Goal: Information Seeking & Learning: Learn about a topic

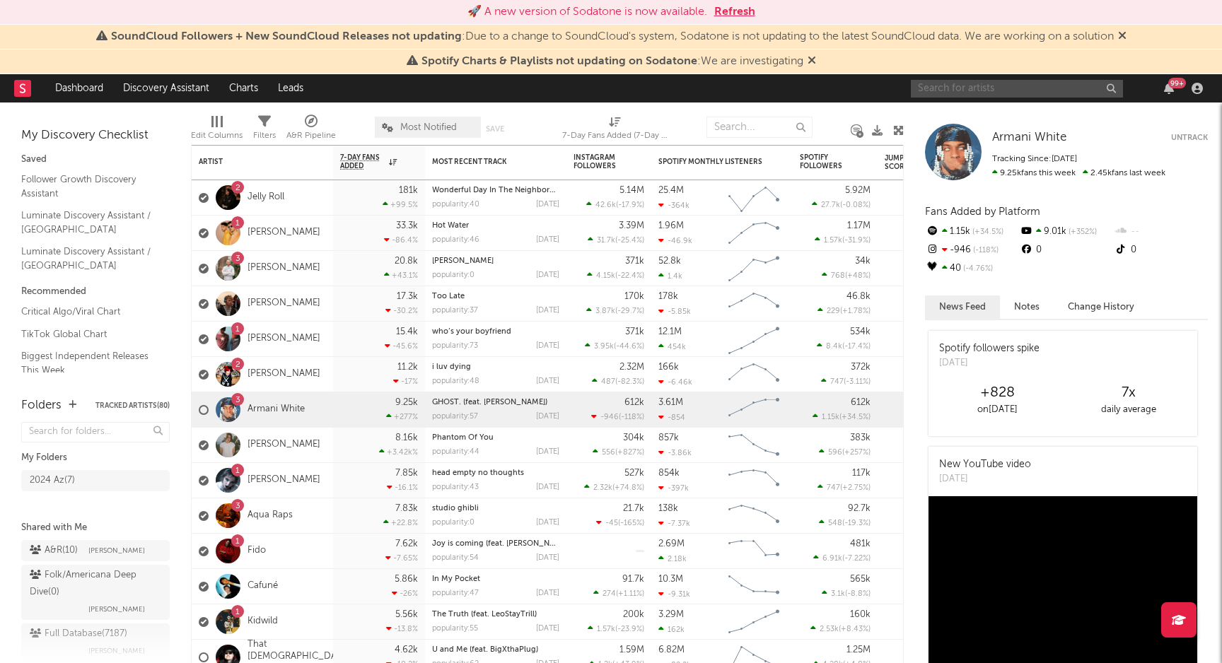
click at [984, 91] on input "text" at bounding box center [1017, 89] width 212 height 18
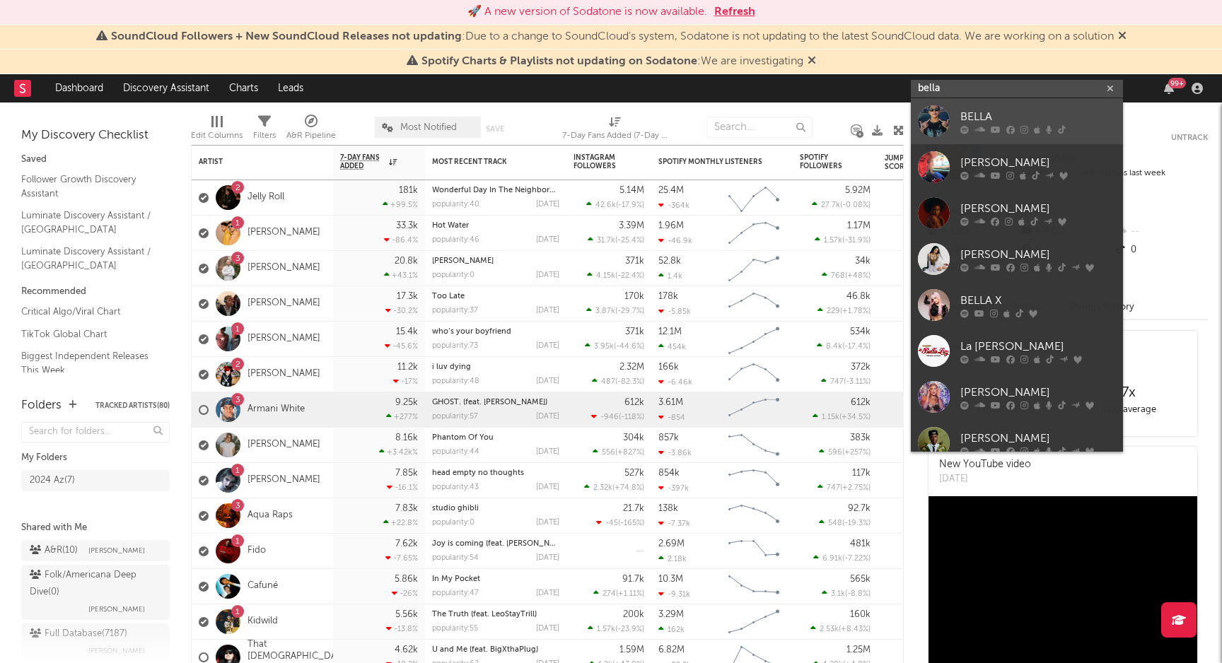
type input "bella"
click at [1015, 108] on div "BELLA" at bounding box center [1038, 116] width 156 height 17
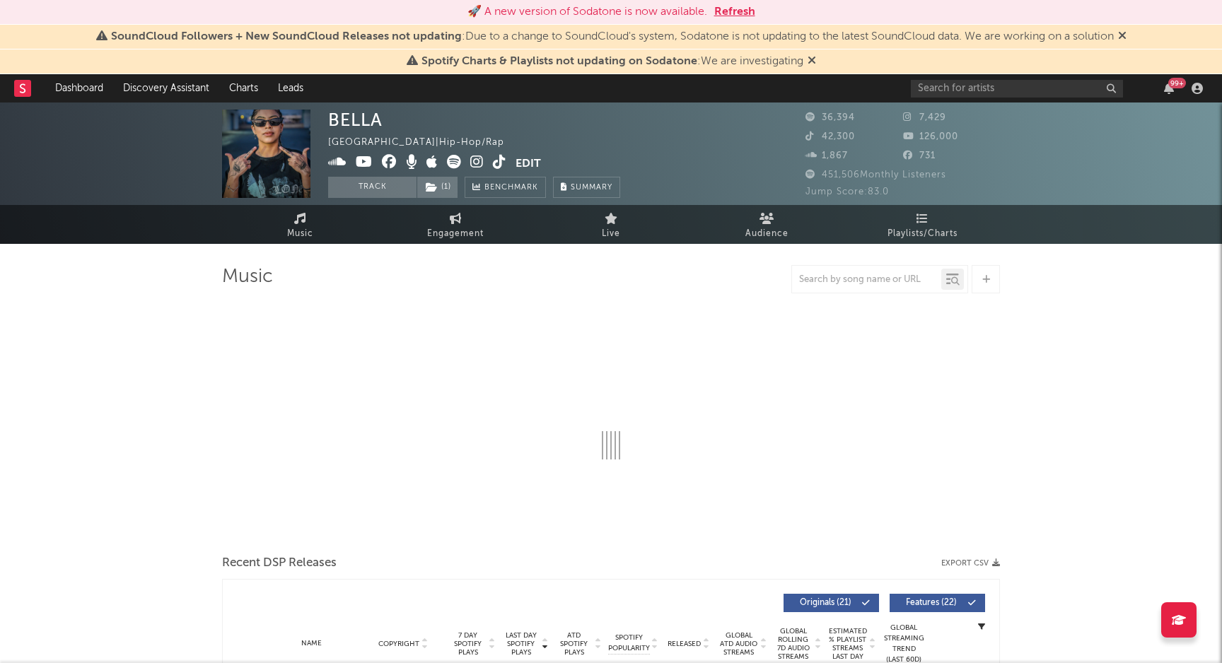
click at [735, 13] on button "Refresh" at bounding box center [734, 12] width 41 height 17
select select "6m"
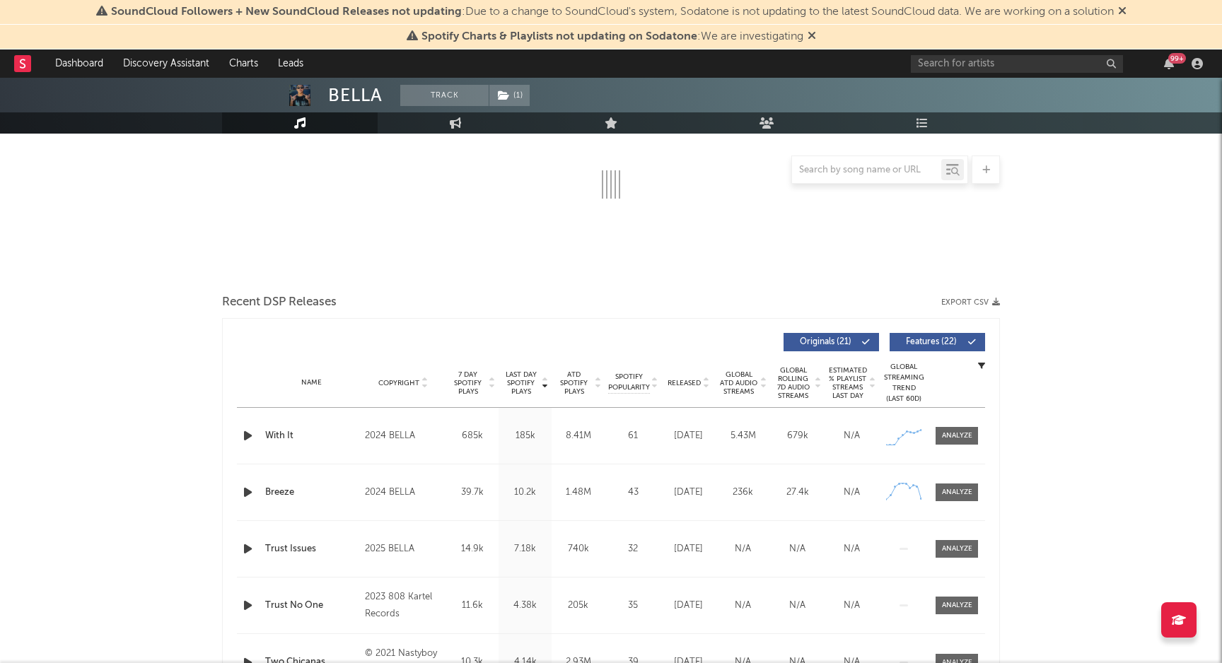
scroll to position [254, 0]
